Goal: Find specific page/section: Find specific page/section

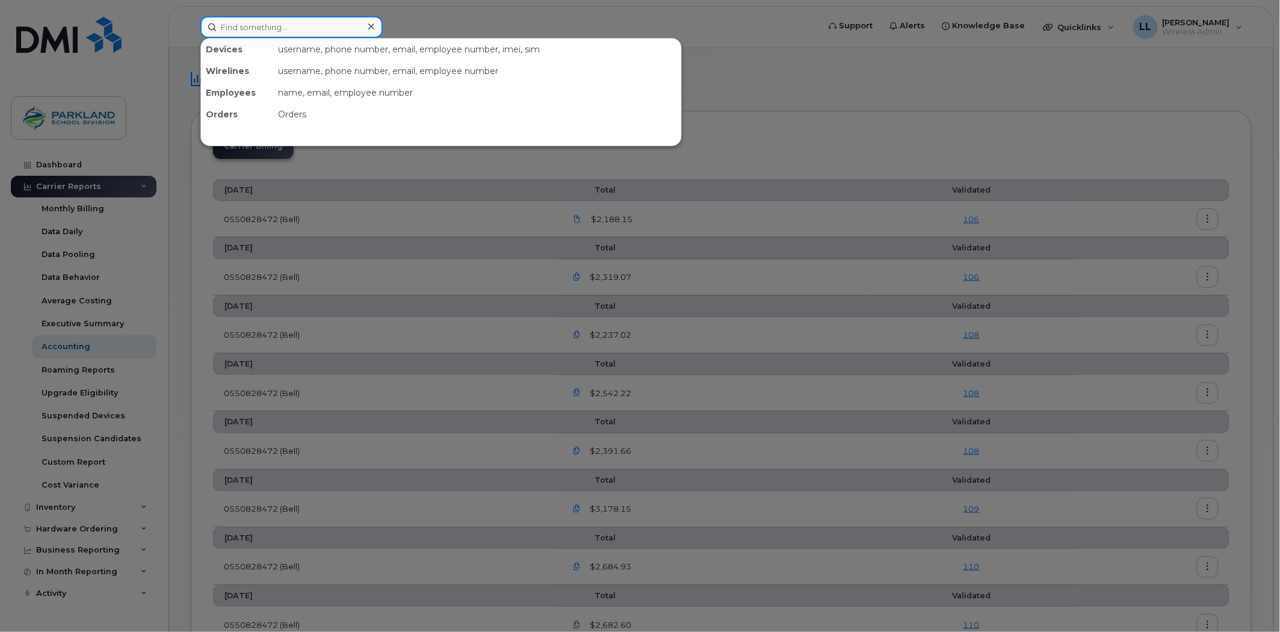
click at [290, 22] on input at bounding box center [291, 27] width 182 height 22
click at [279, 29] on input at bounding box center [291, 27] width 182 height 22
paste input "[PHONE_NUMBER]"
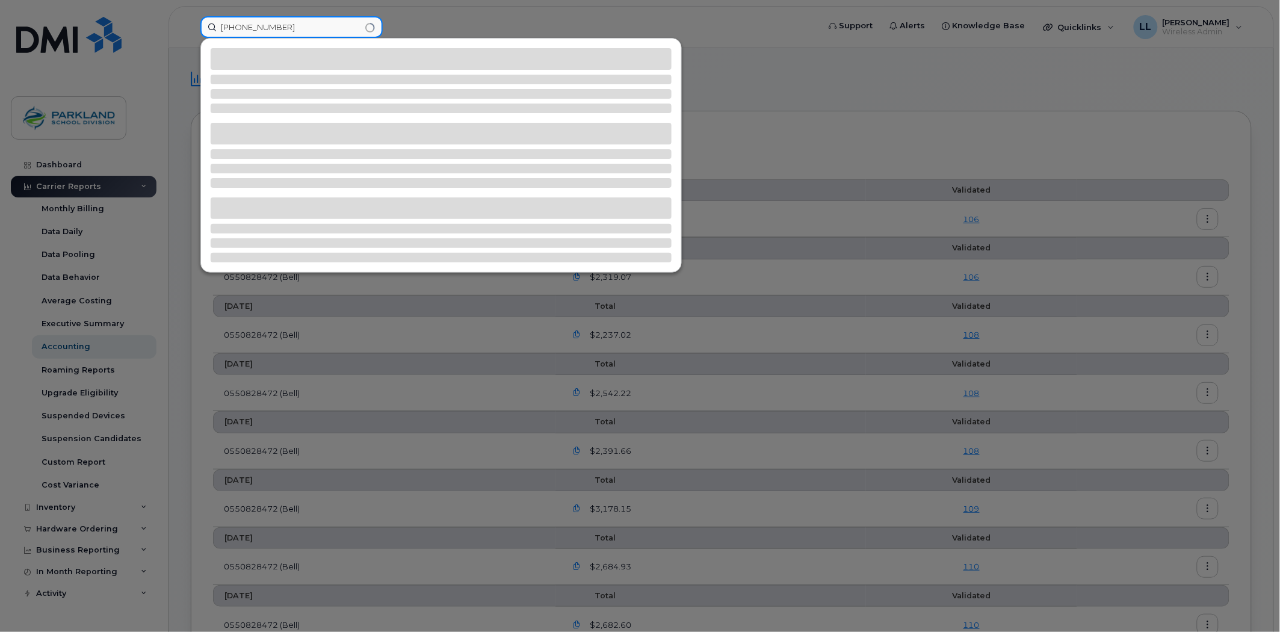
type input "[PHONE_NUMBER]"
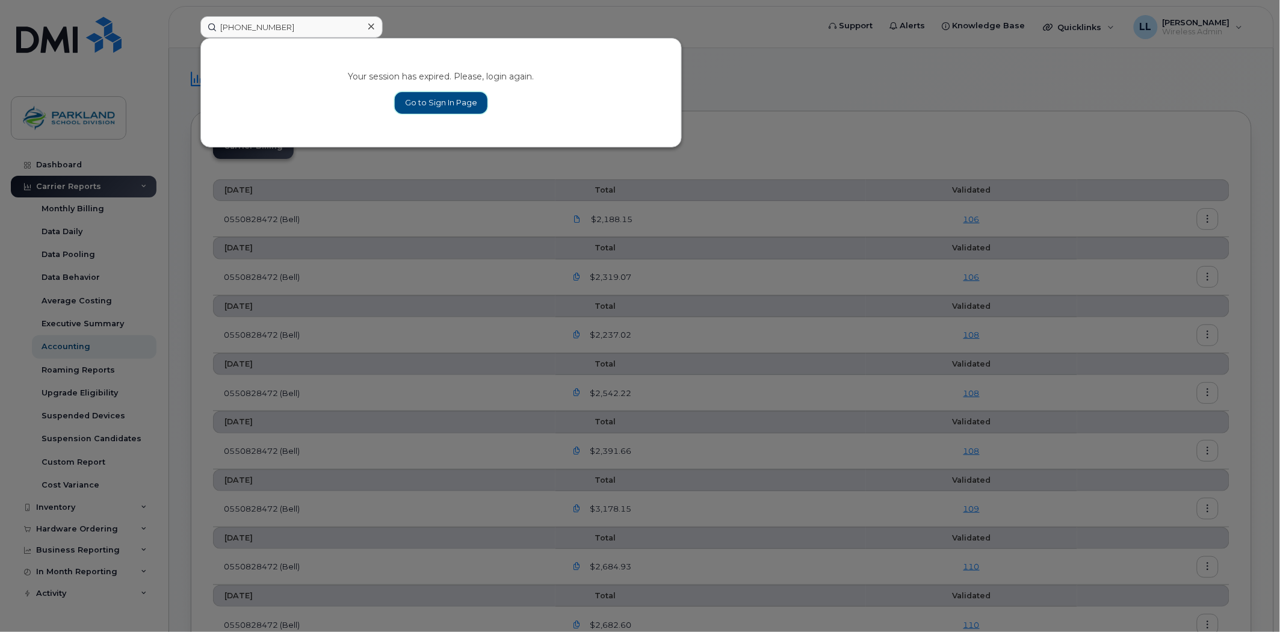
click at [456, 99] on link "Go to Sign In Page" at bounding box center [441, 103] width 93 height 22
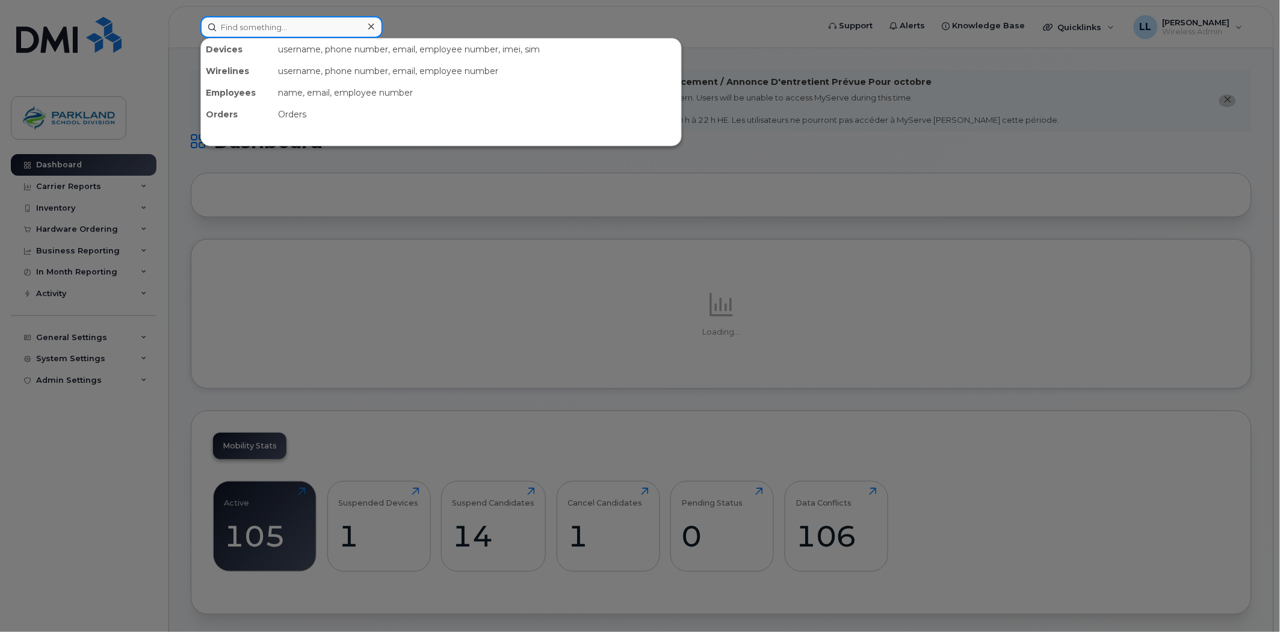
click at [284, 24] on input at bounding box center [291, 27] width 182 height 22
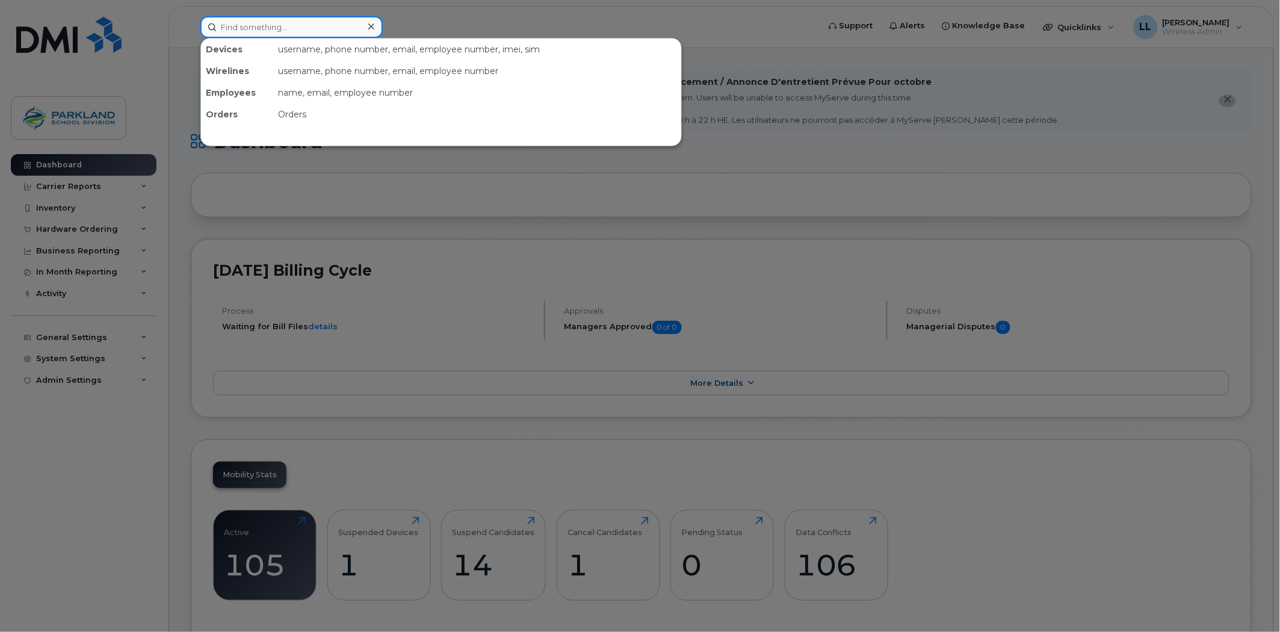
paste input "[PHONE_NUMBER]"
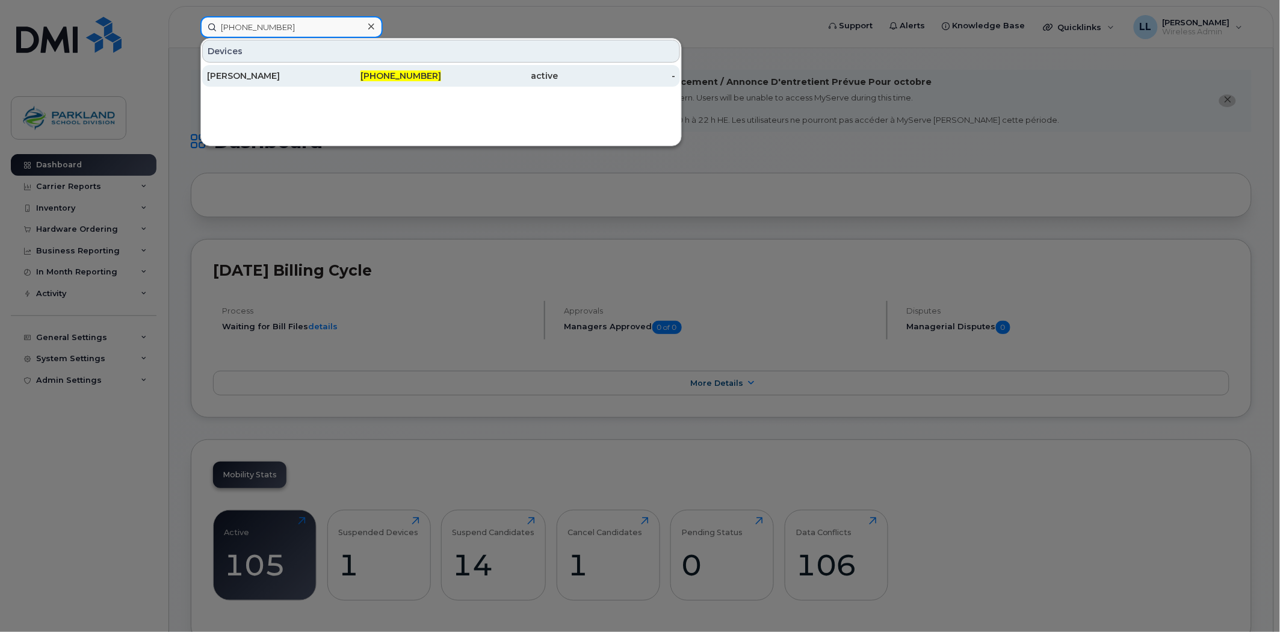
type input "[PHONE_NUMBER]"
click at [444, 72] on div "active" at bounding box center [499, 76] width 117 height 12
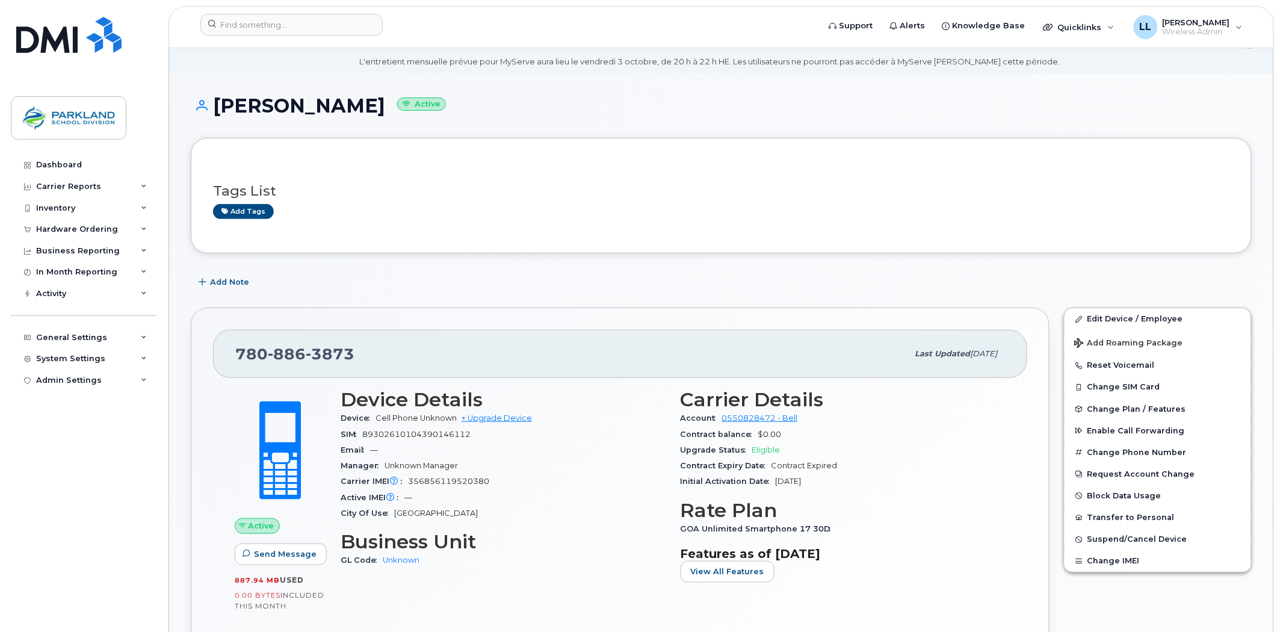
scroll to position [67, 0]
